Goal: Navigation & Orientation: Find specific page/section

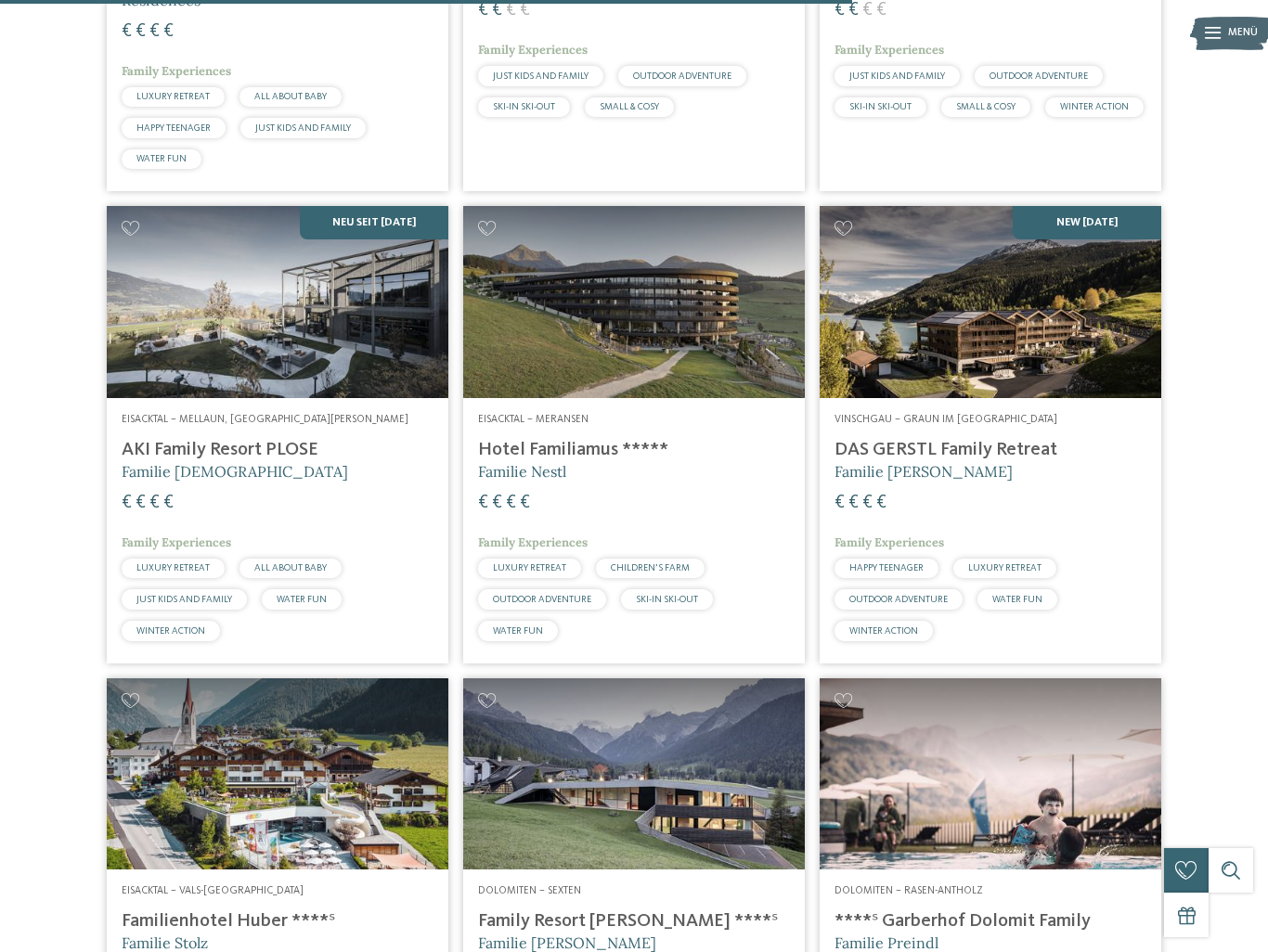
scroll to position [2274, 0]
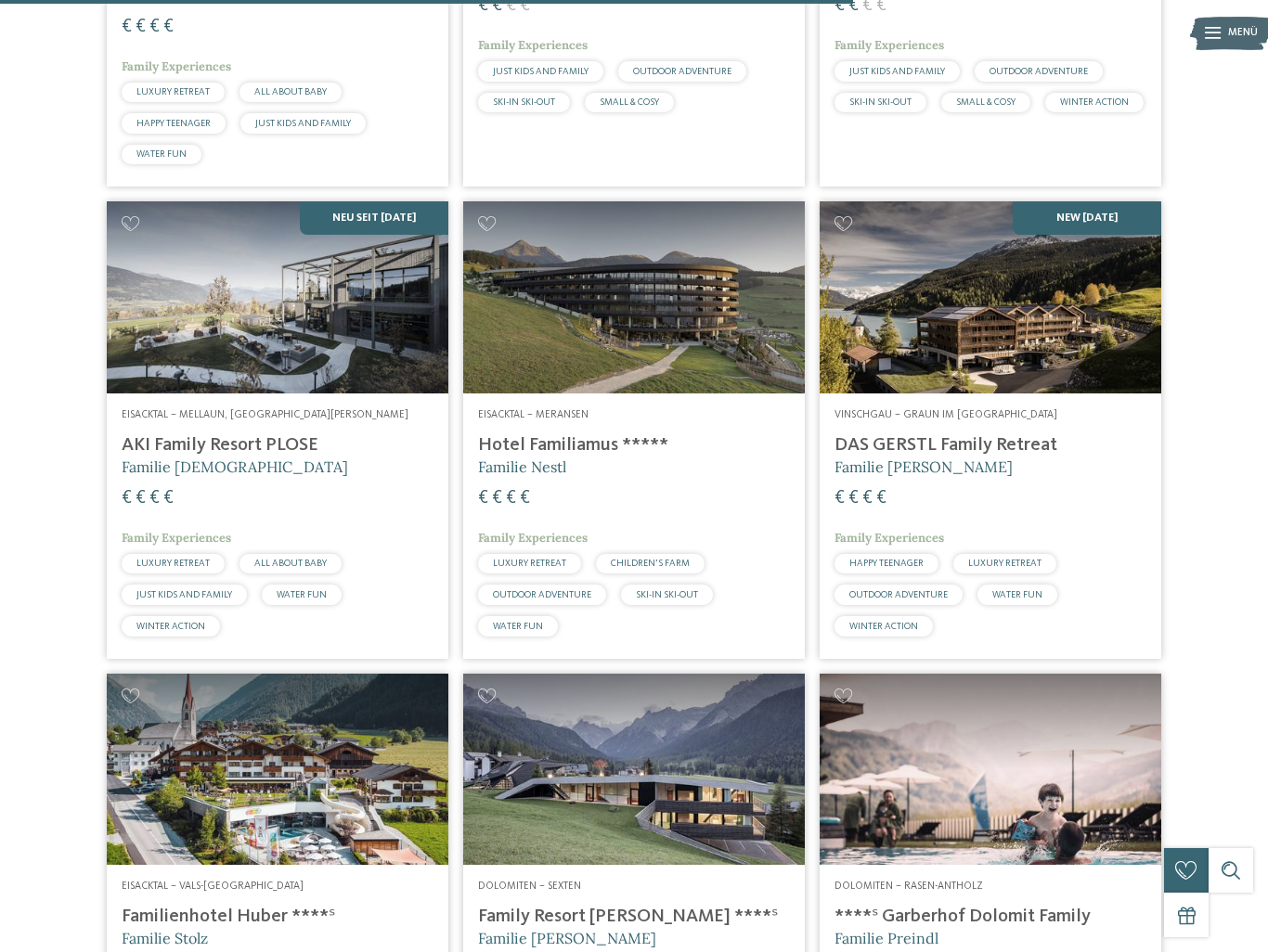
click at [554, 457] on h4 "Hotel Familiamus *****" at bounding box center [633, 445] width 312 height 22
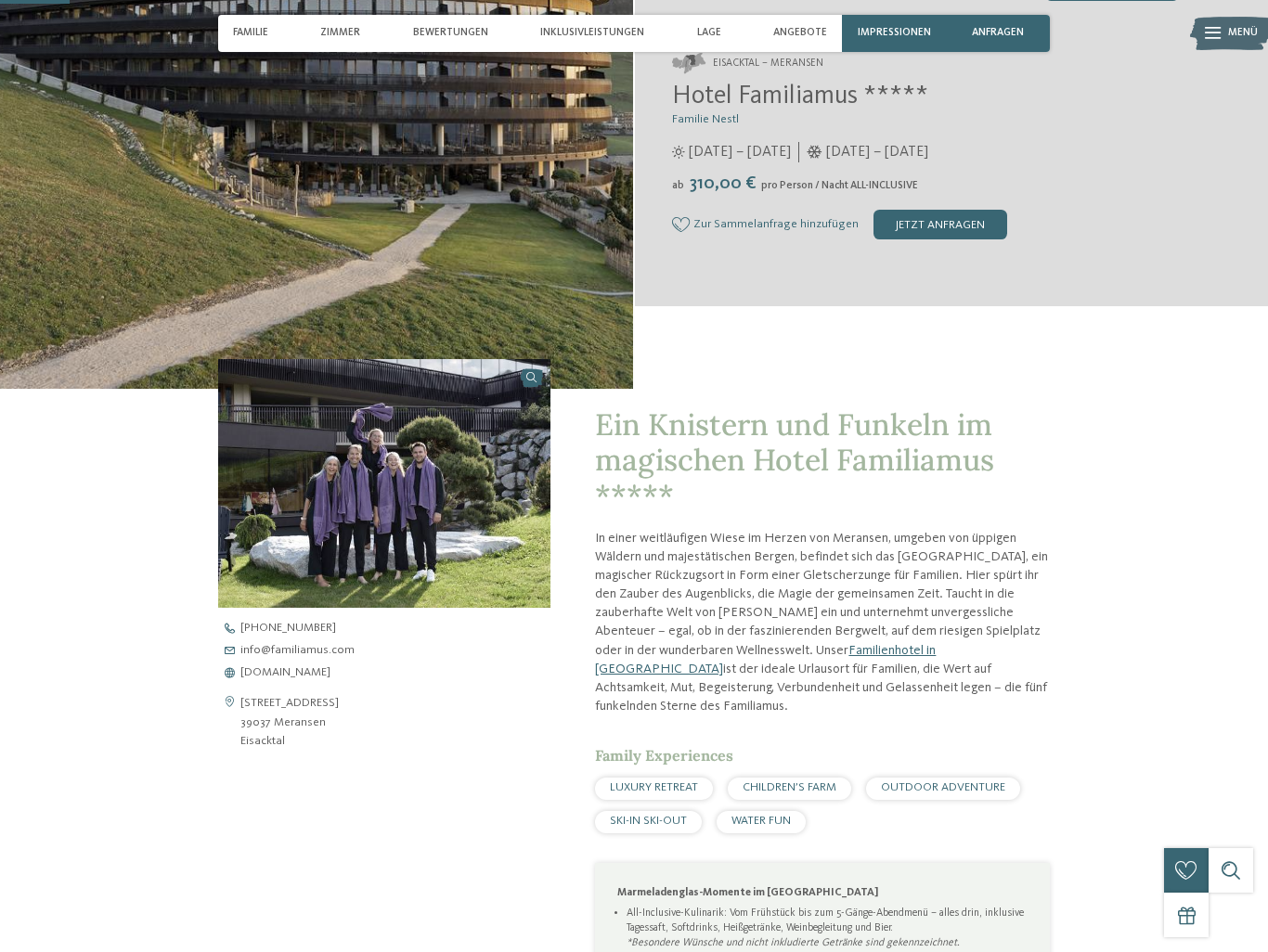
scroll to position [392, 0]
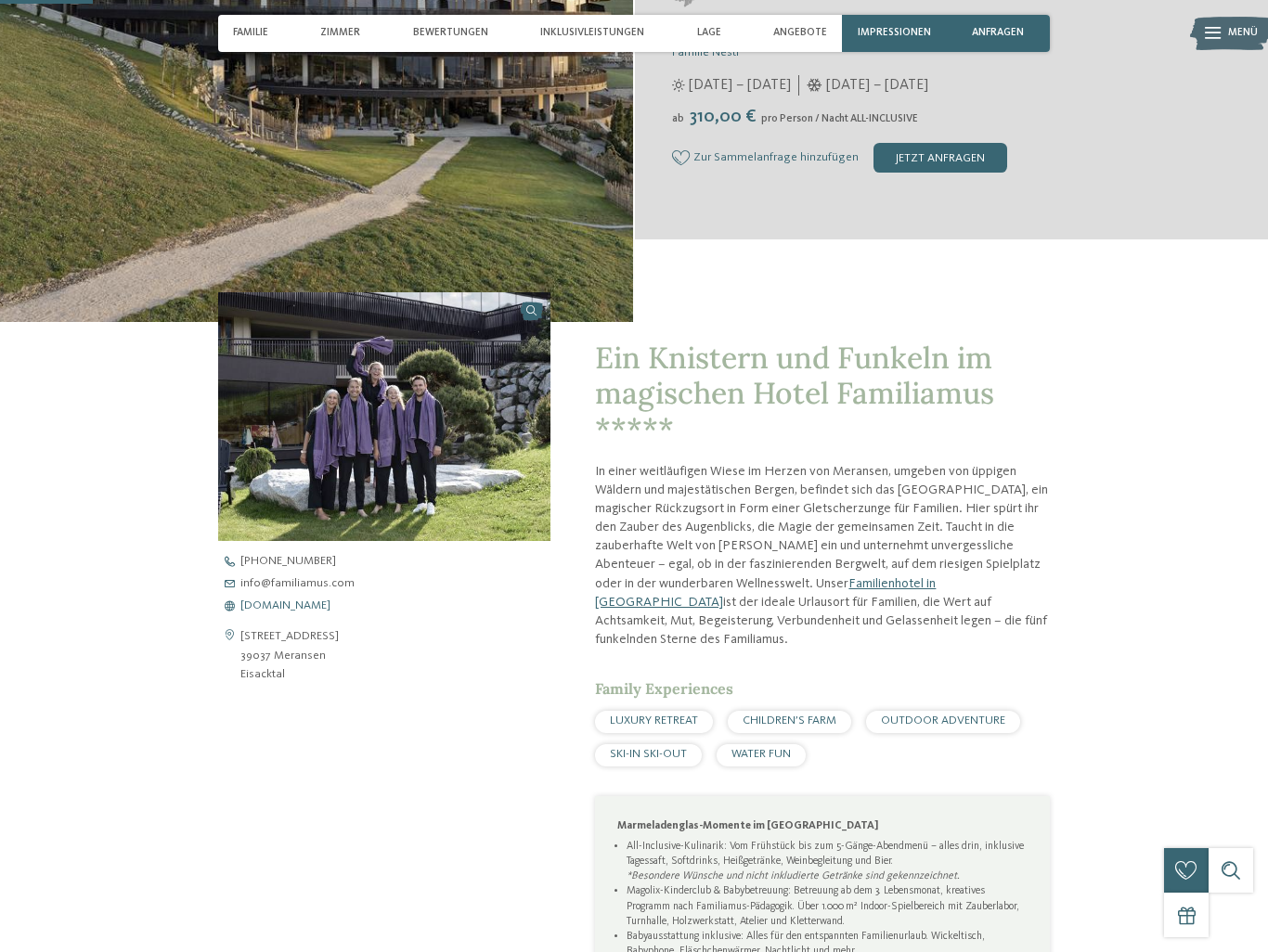
click at [292, 610] on span "www.familiamus.com" at bounding box center [285, 606] width 90 height 12
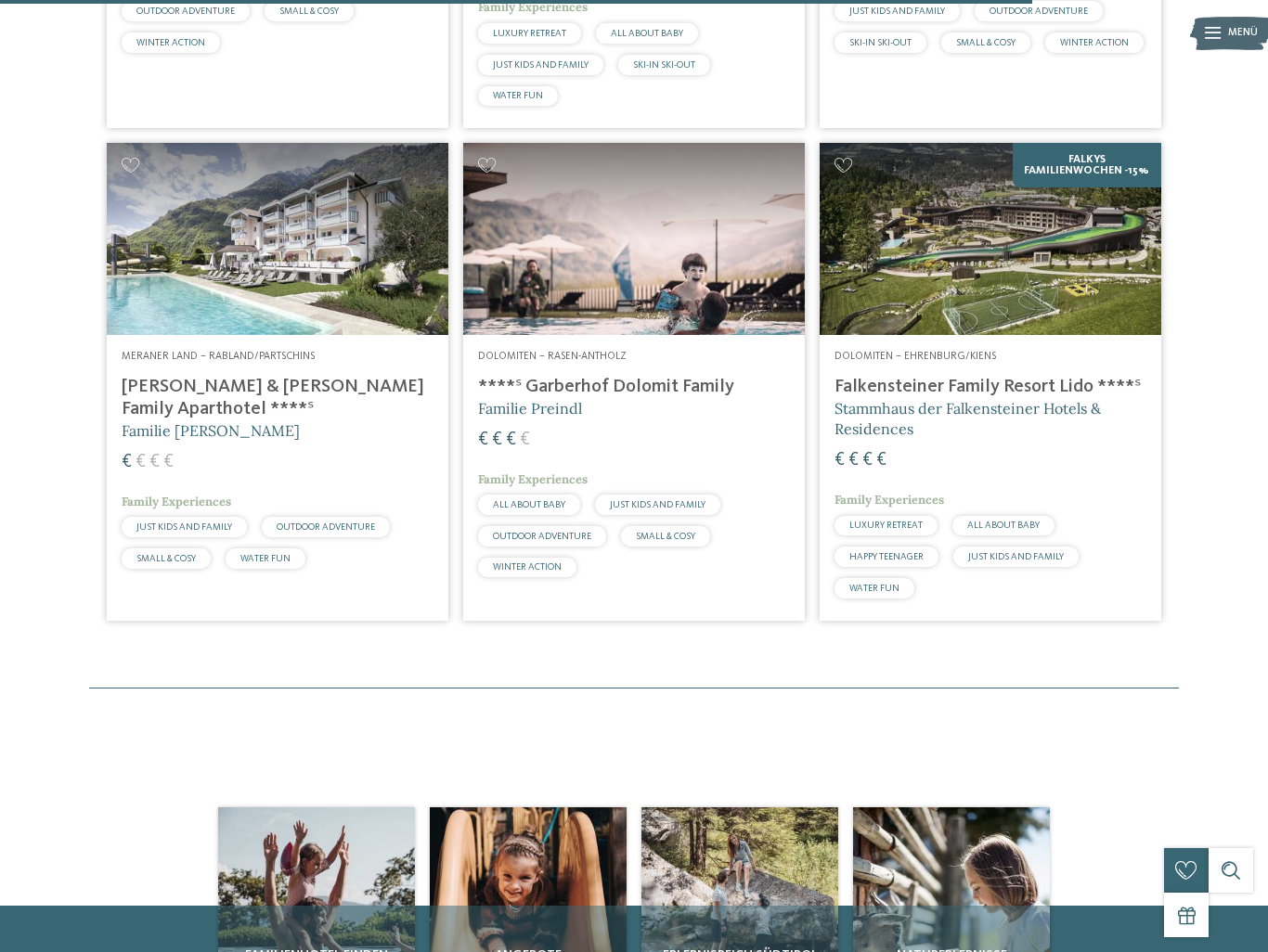
scroll to position [2762, 0]
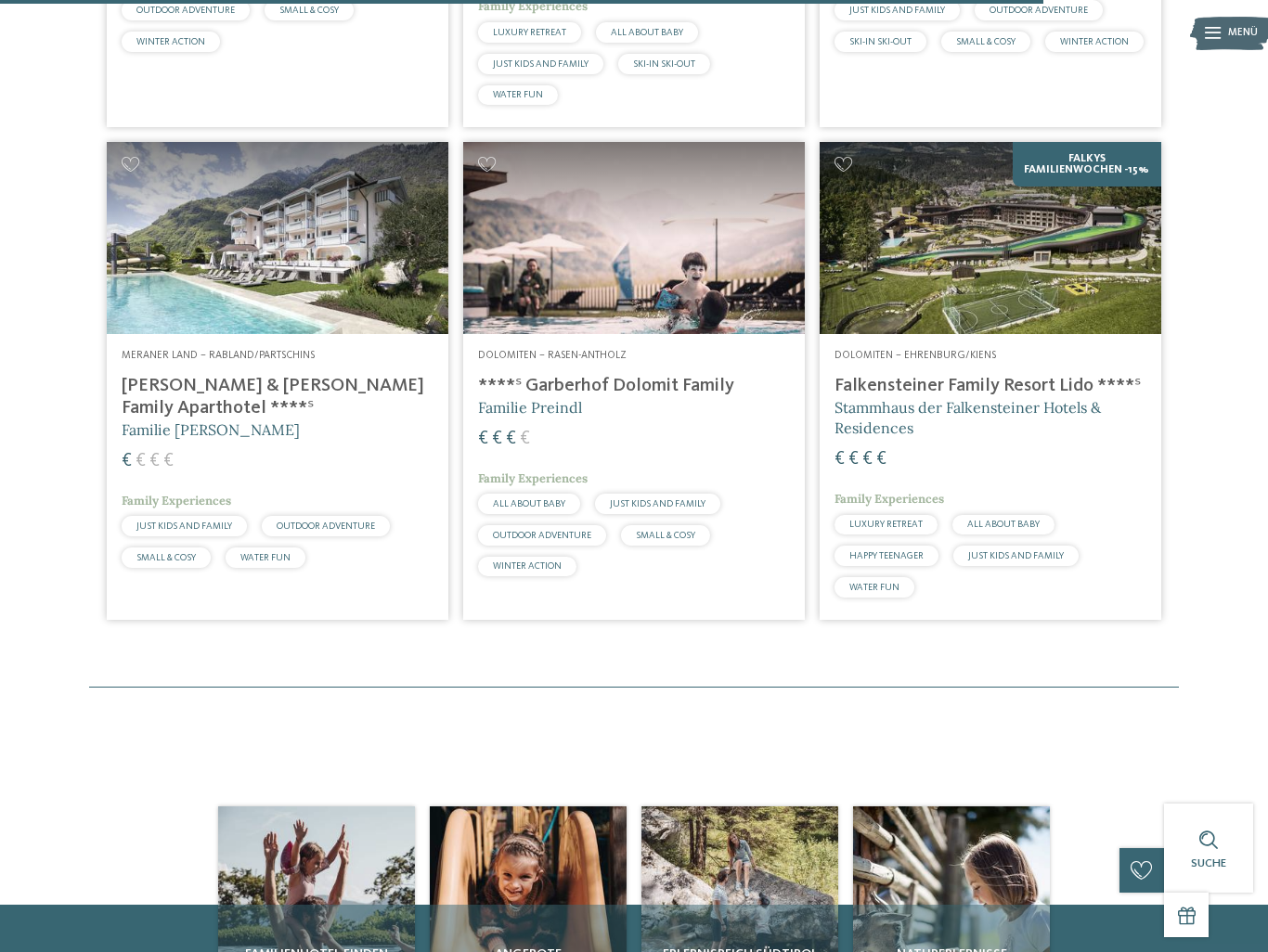
click at [602, 397] on h4 "****ˢ Garberhof Dolomit Family" at bounding box center [633, 385] width 312 height 22
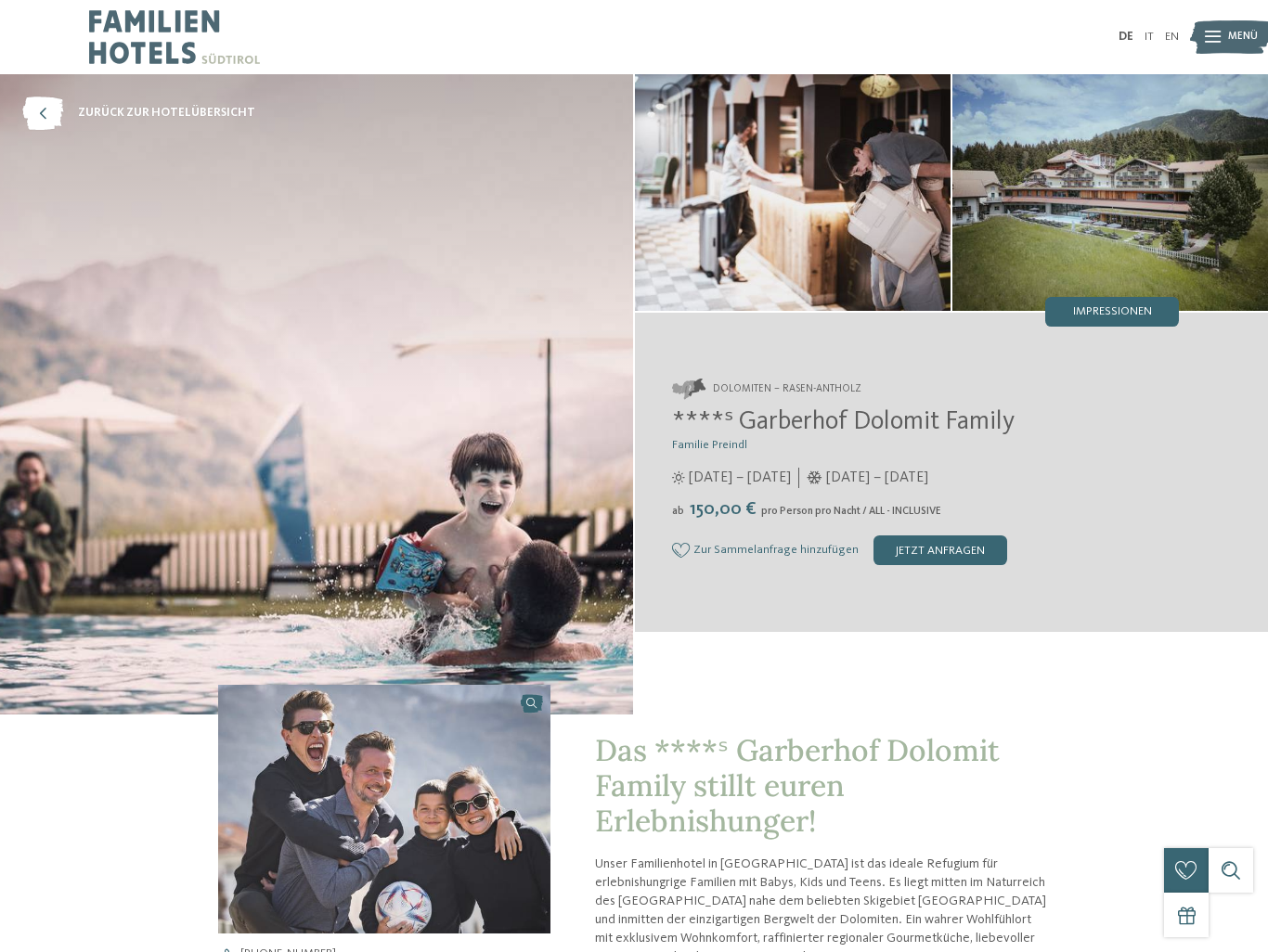
click at [1077, 183] on img at bounding box center [1110, 192] width 315 height 237
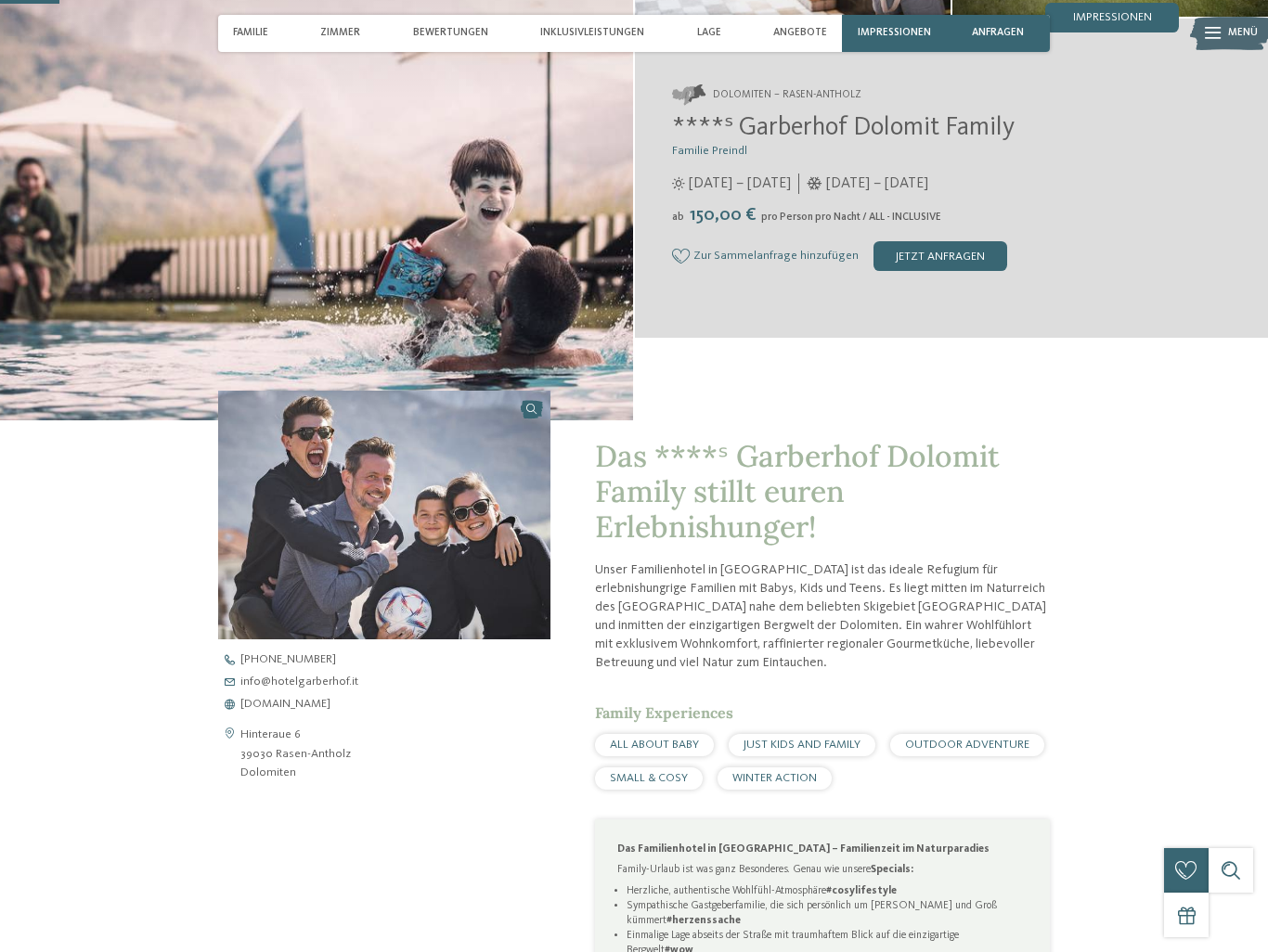
scroll to position [286, 0]
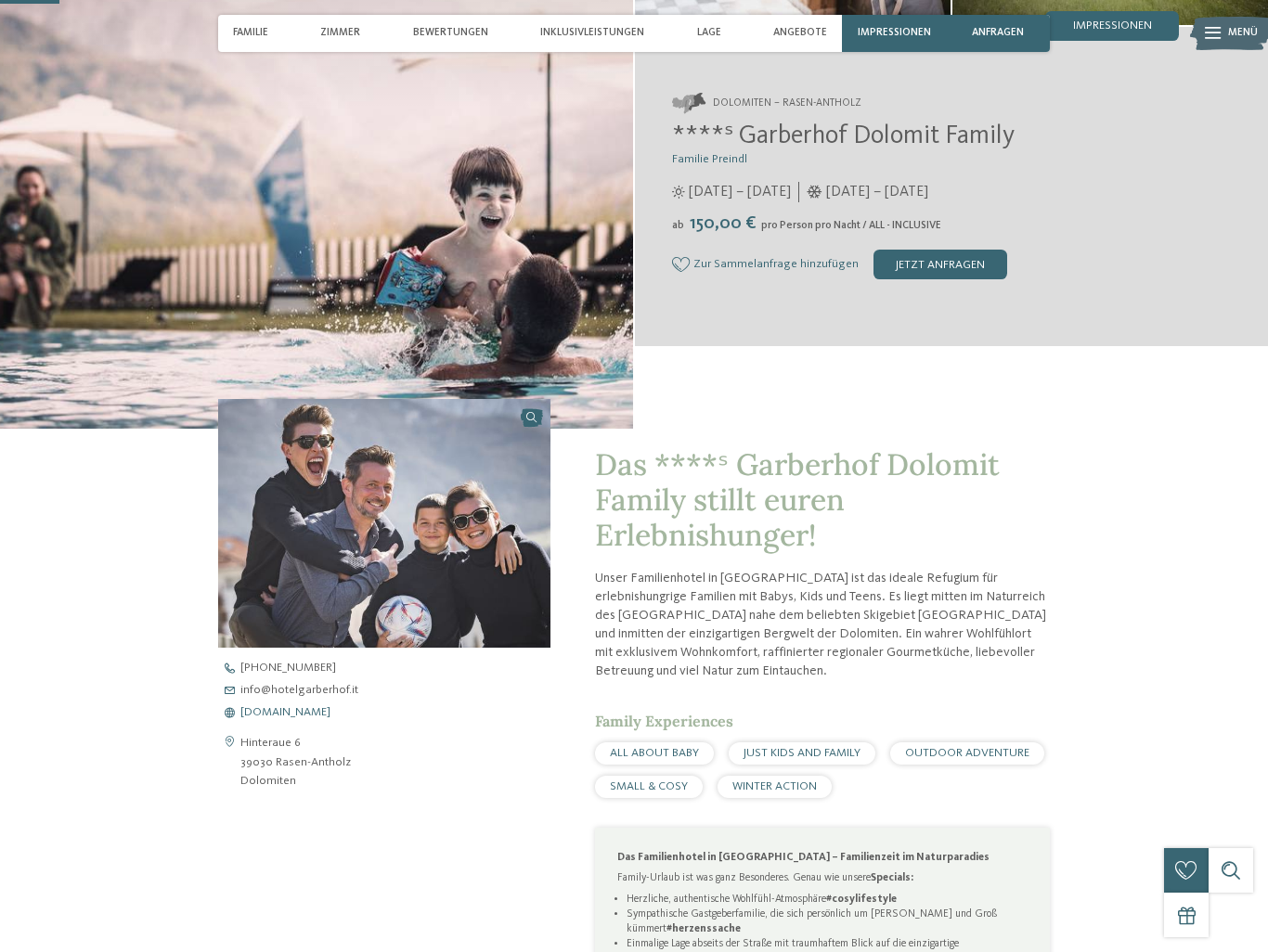
click at [300, 713] on span "www.hotelgarberhof.it" at bounding box center [285, 713] width 90 height 12
click at [326, 715] on span "www.hotelgarberhof.it" at bounding box center [285, 713] width 90 height 12
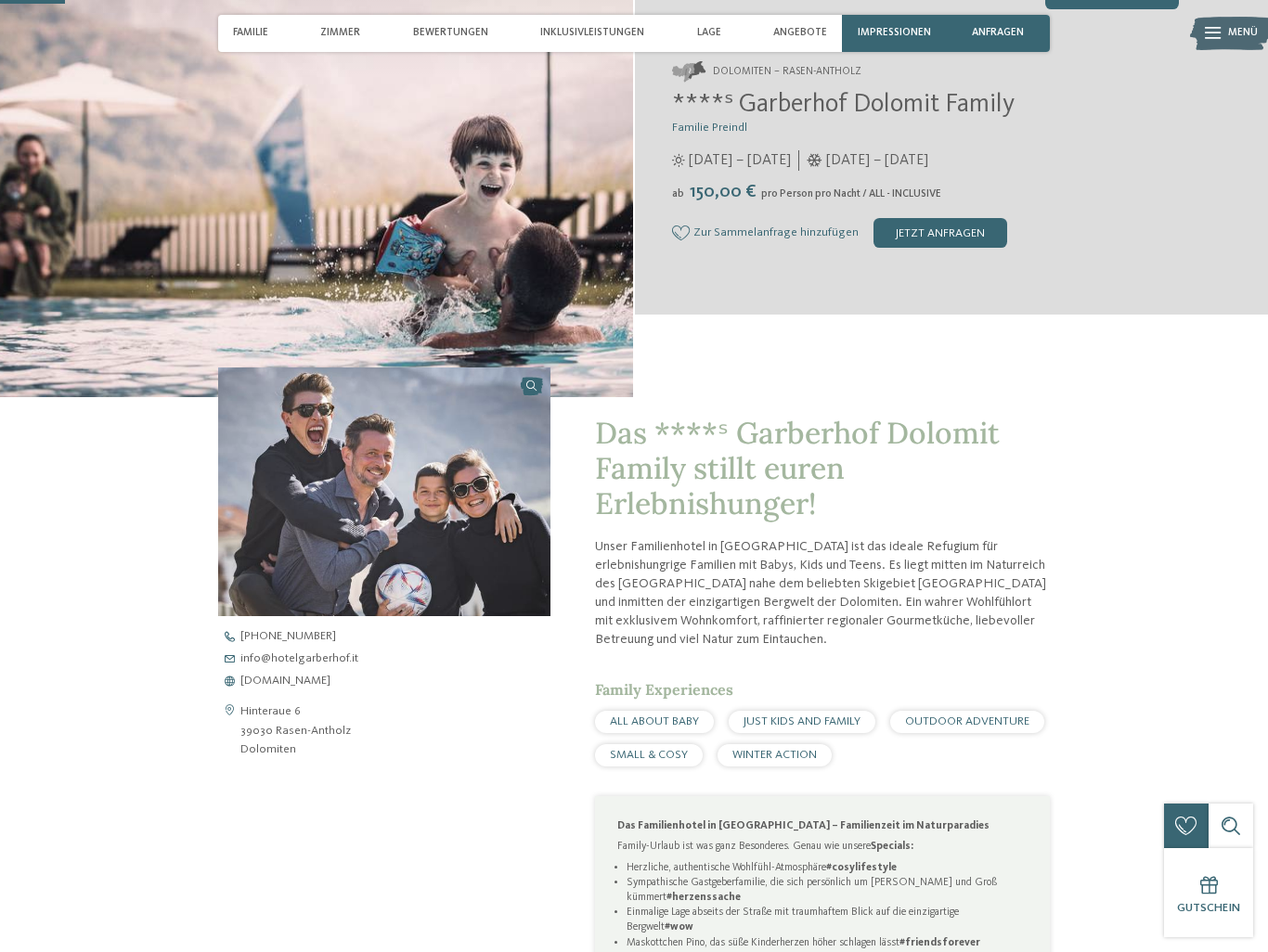
scroll to position [320, 0]
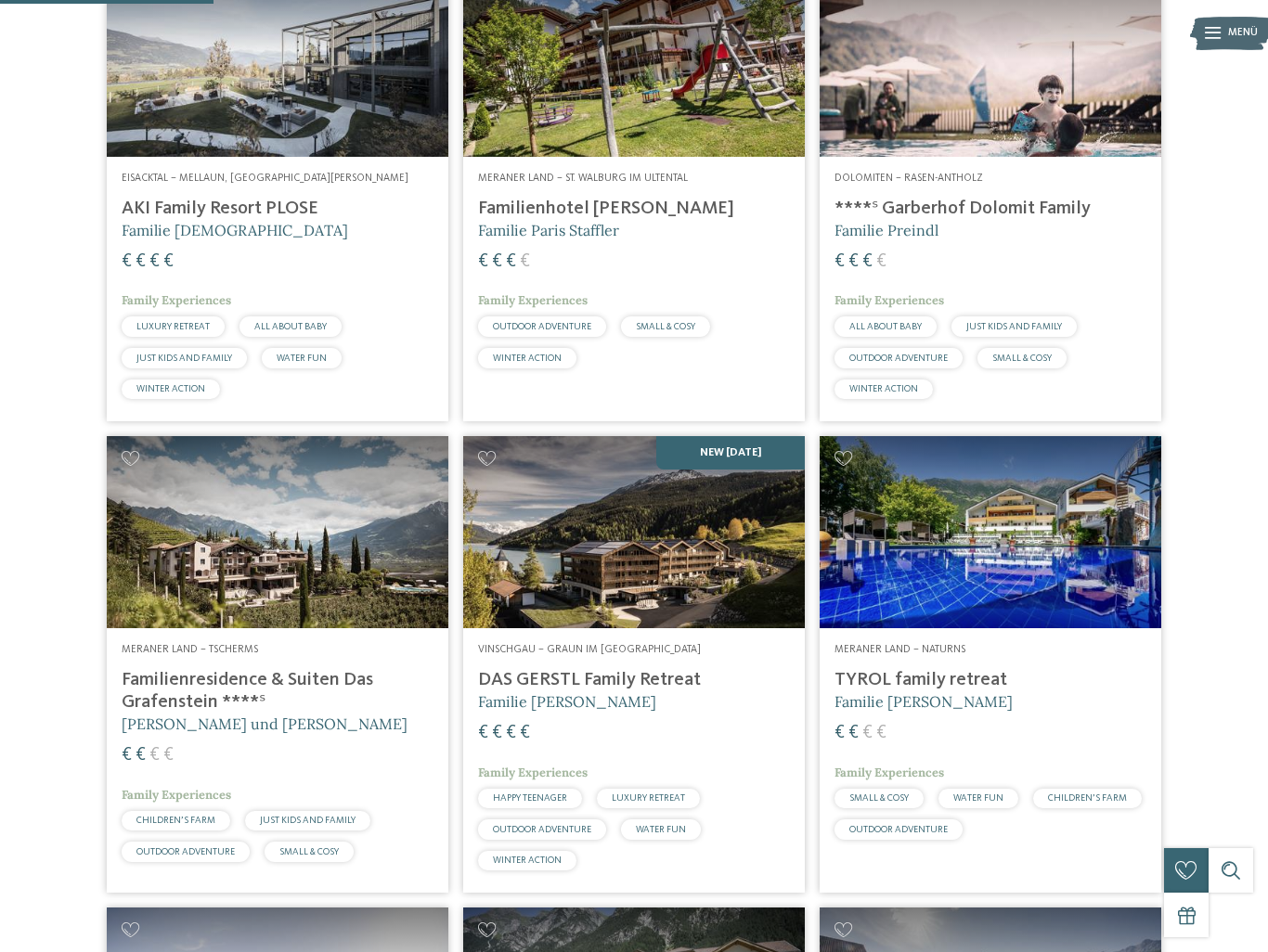
scroll to position [571, 0]
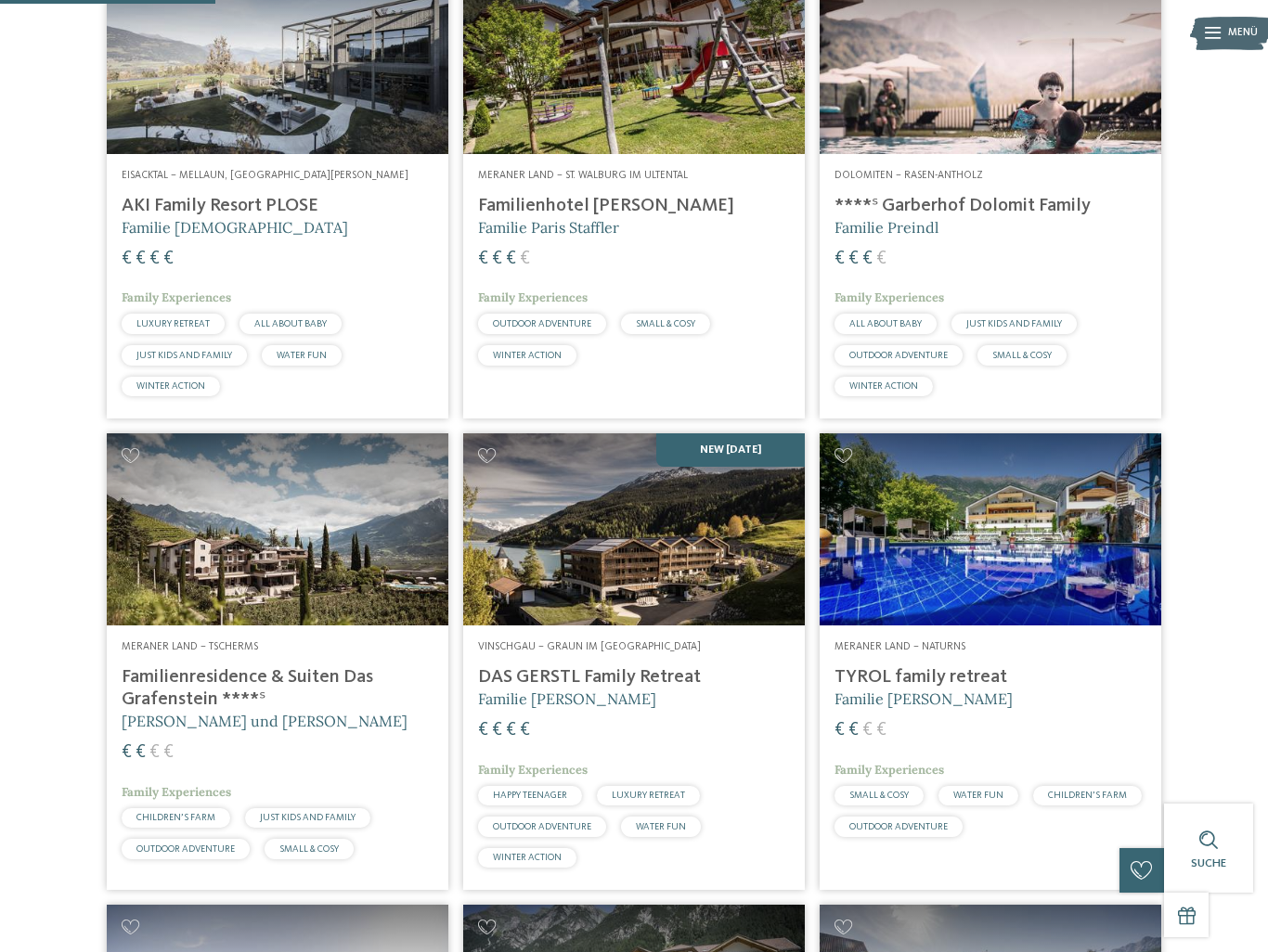
click at [239, 588] on img at bounding box center [277, 529] width 342 height 192
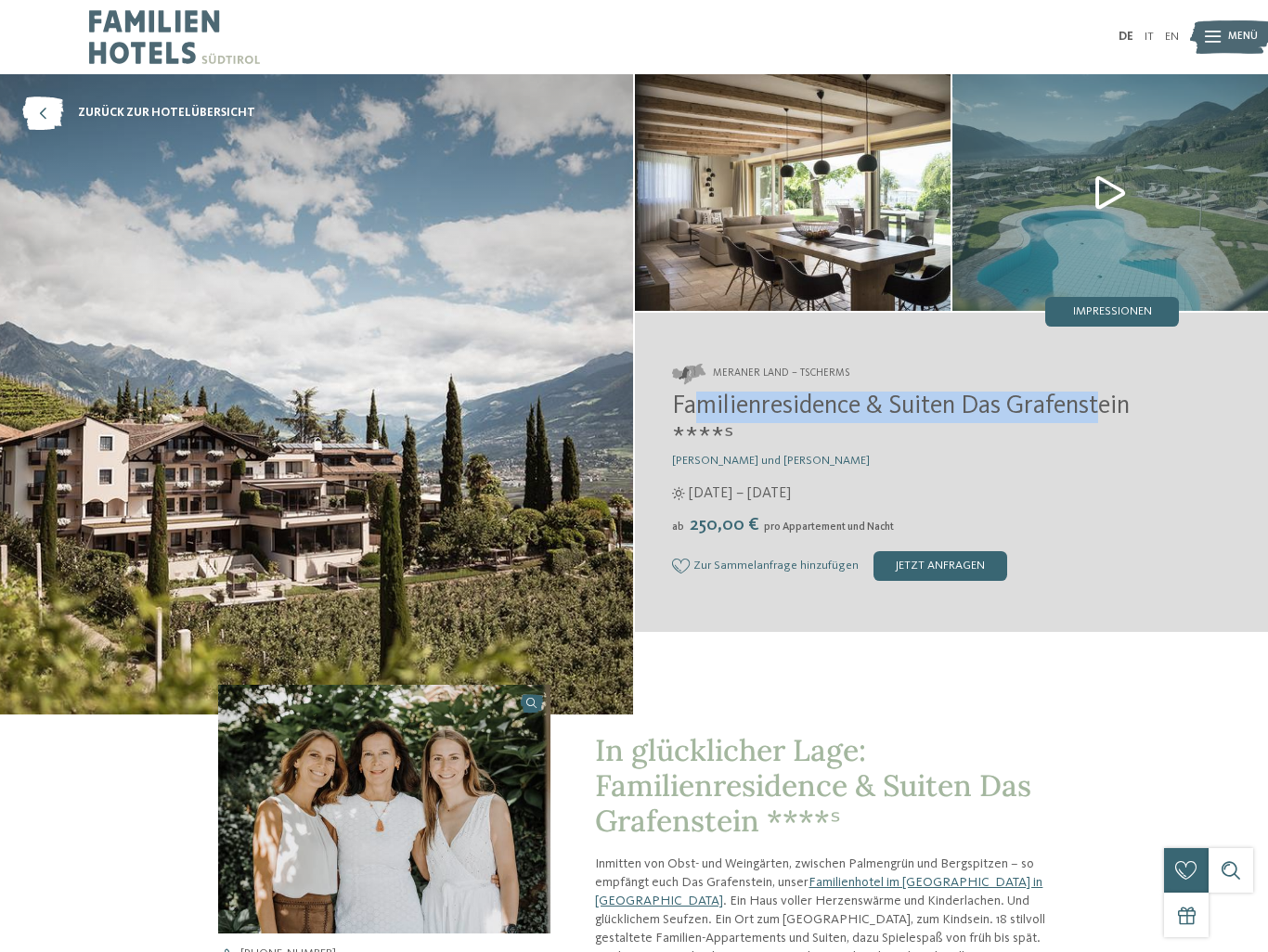
drag, startPoint x: 705, startPoint y: 407, endPoint x: 1107, endPoint y: 403, distance: 402.0
click at [1107, 403] on span "Familienresidence & Suiten Das Grafenstein ****ˢ" at bounding box center [900, 422] width 458 height 57
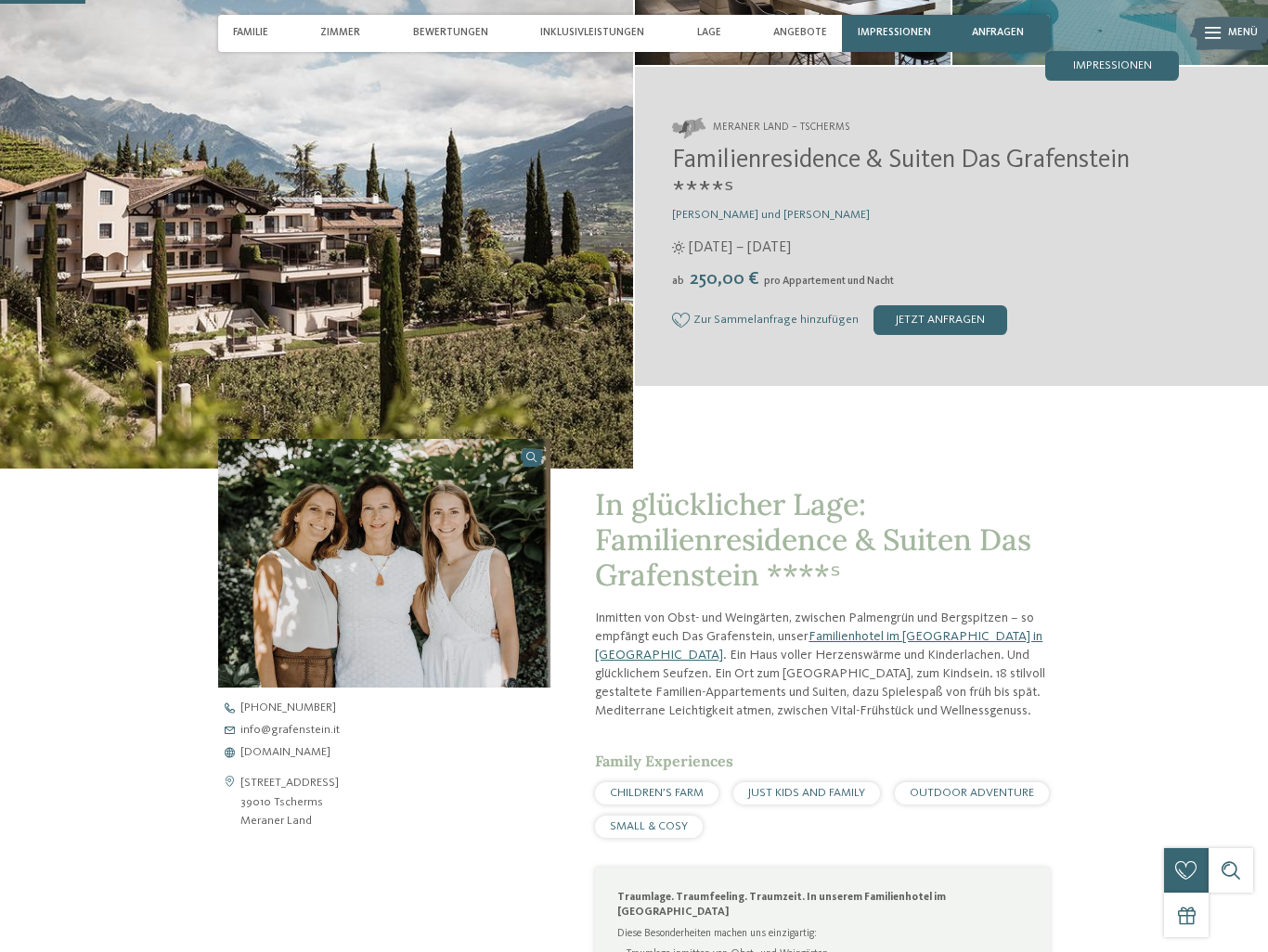
scroll to position [356, 0]
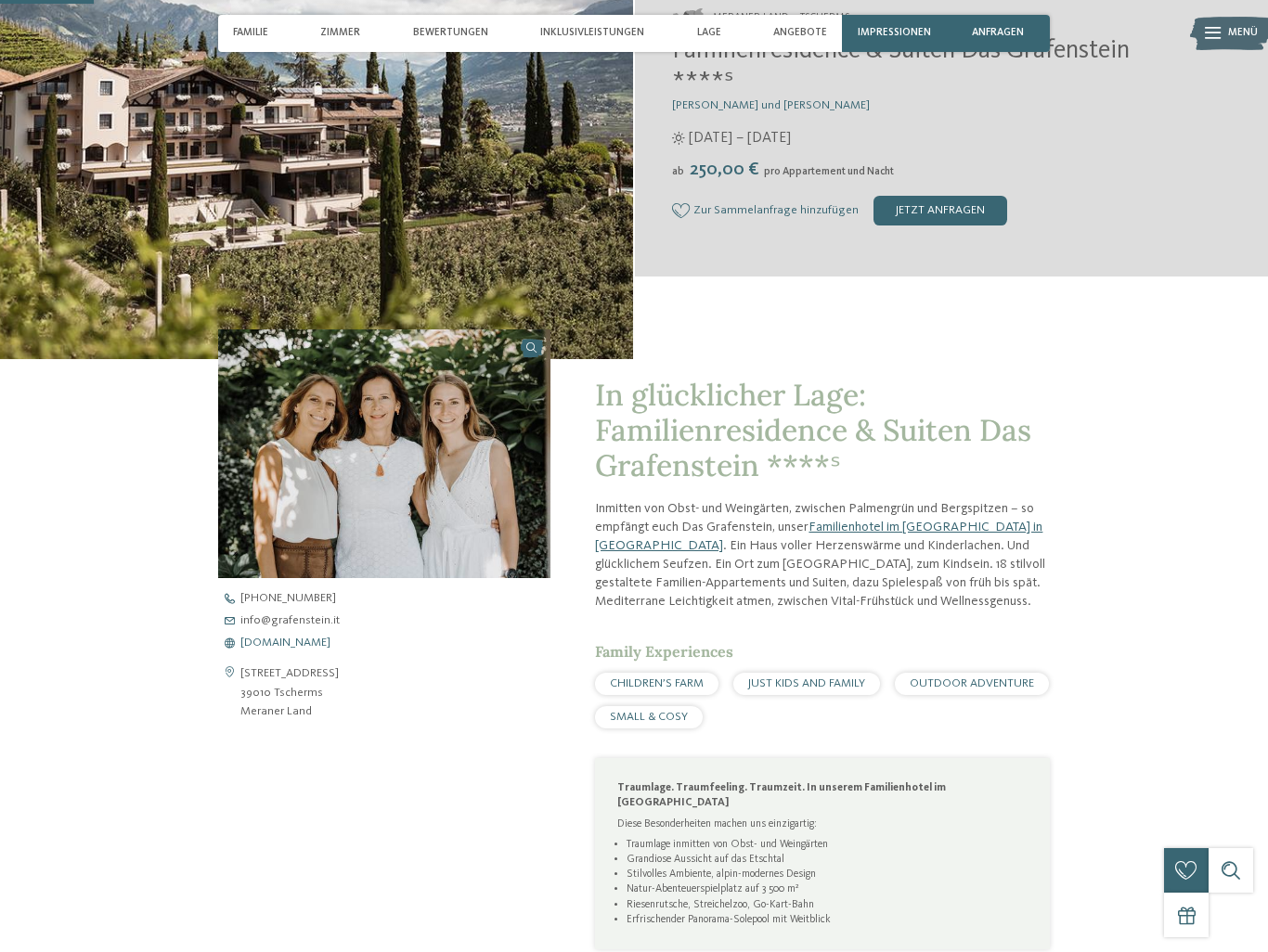
click at [315, 646] on span "www.grafenstein.it" at bounding box center [285, 644] width 90 height 12
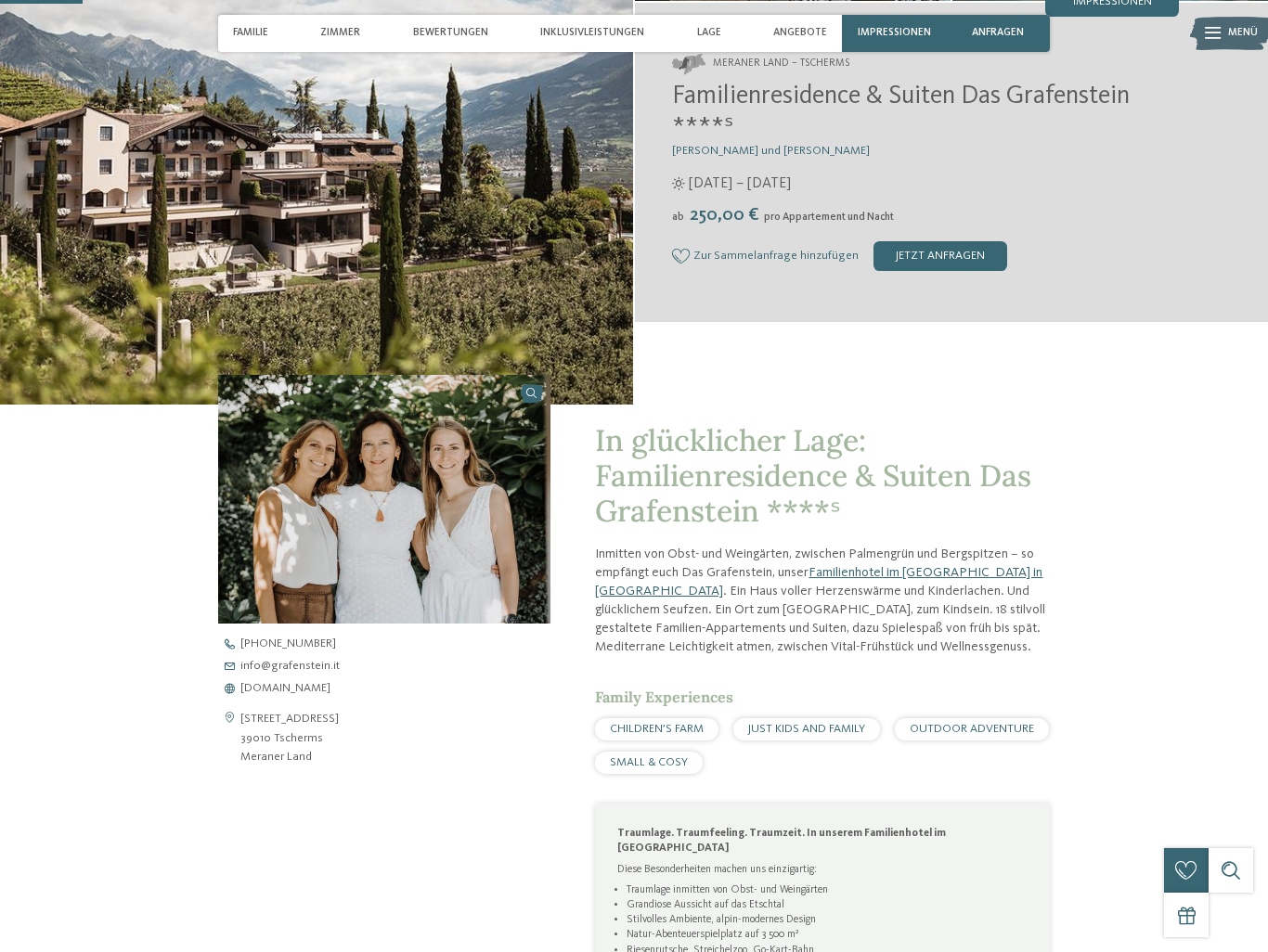
scroll to position [312, 0]
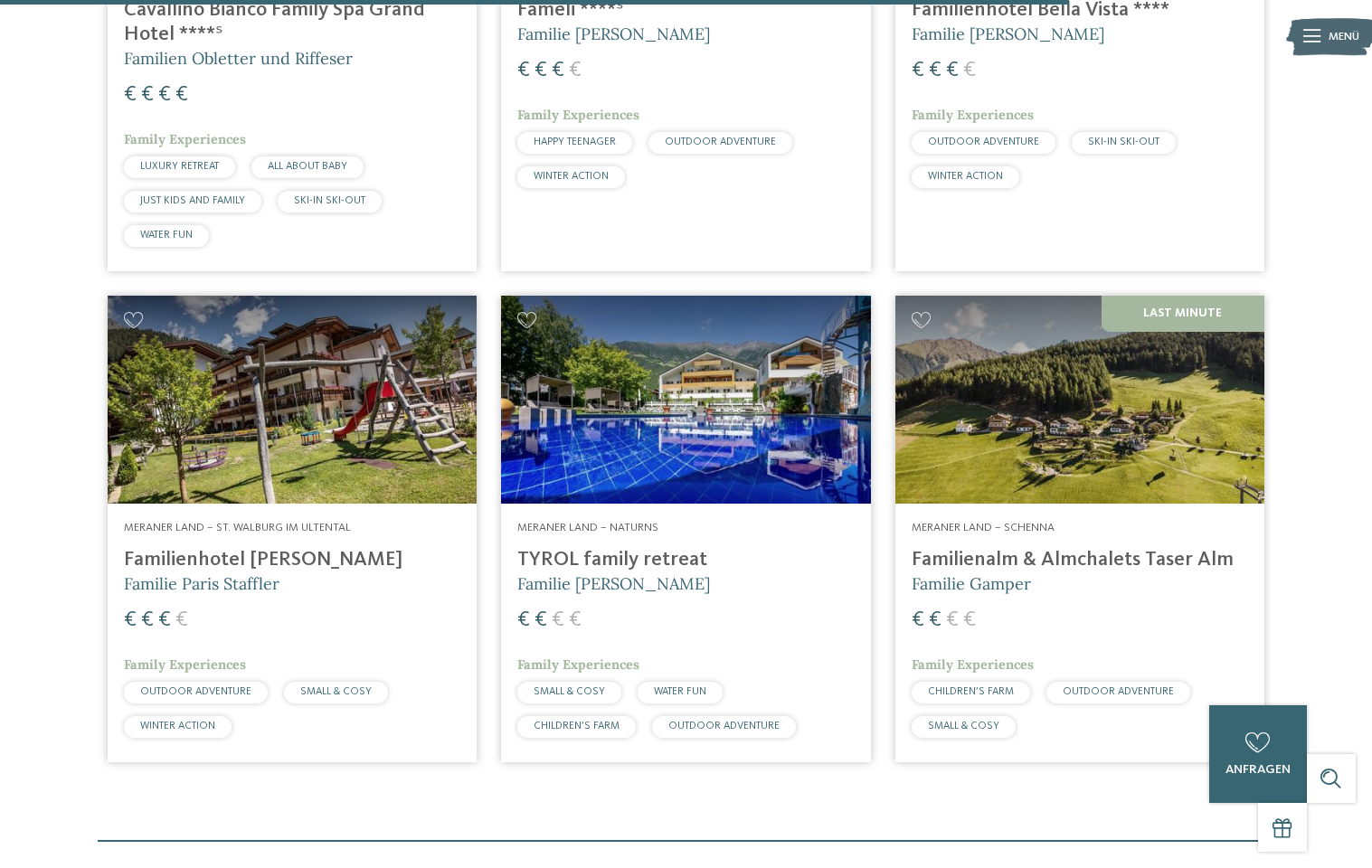
scroll to position [3036, 0]
